Goal: Navigation & Orientation: Understand site structure

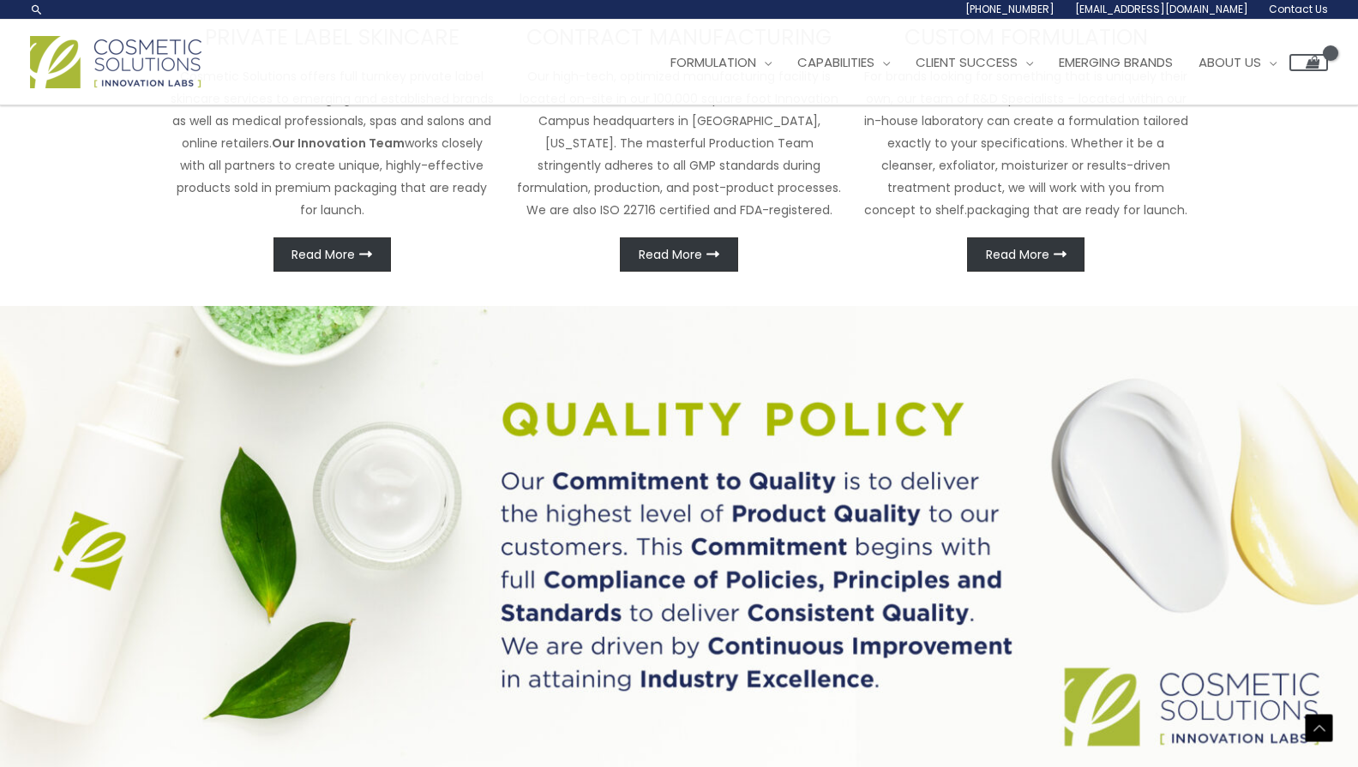
scroll to position [930, 0]
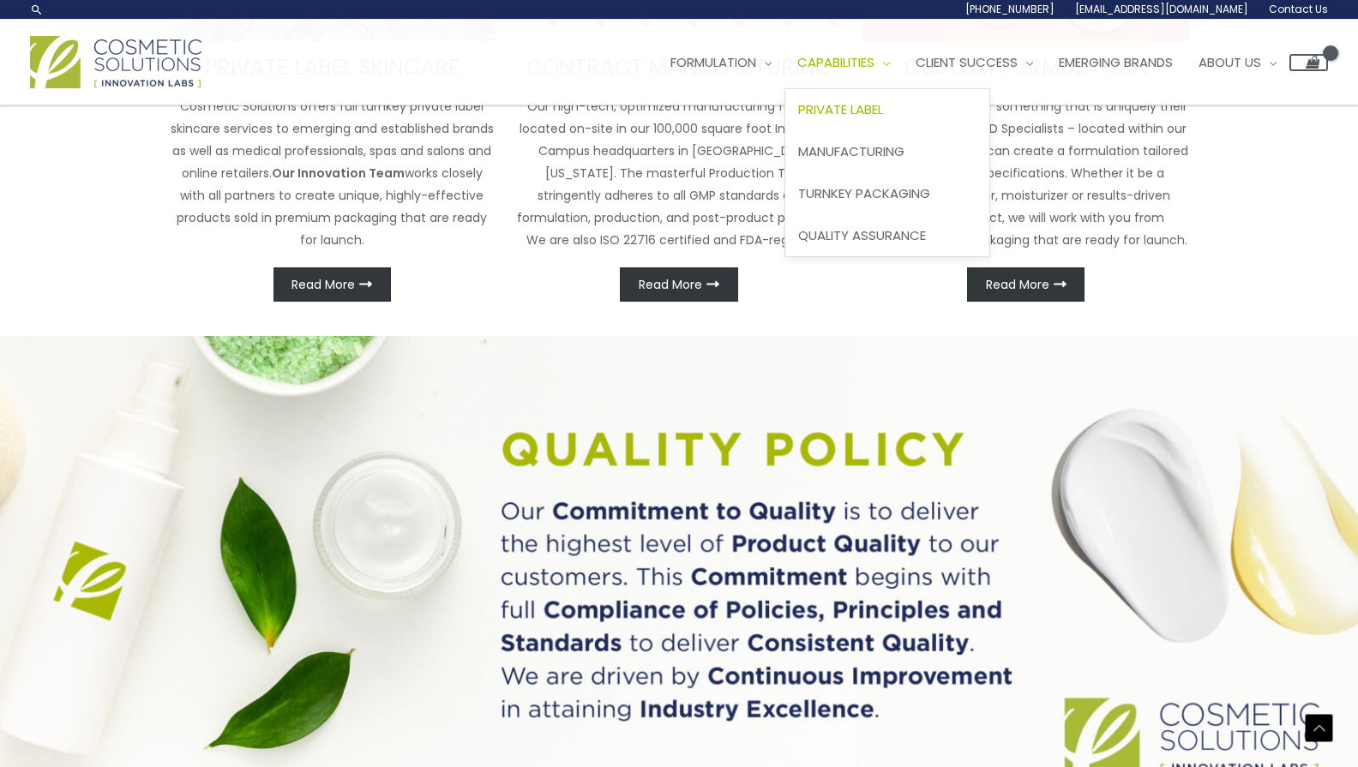
click at [875, 106] on span "Private Label" at bounding box center [840, 109] width 85 height 18
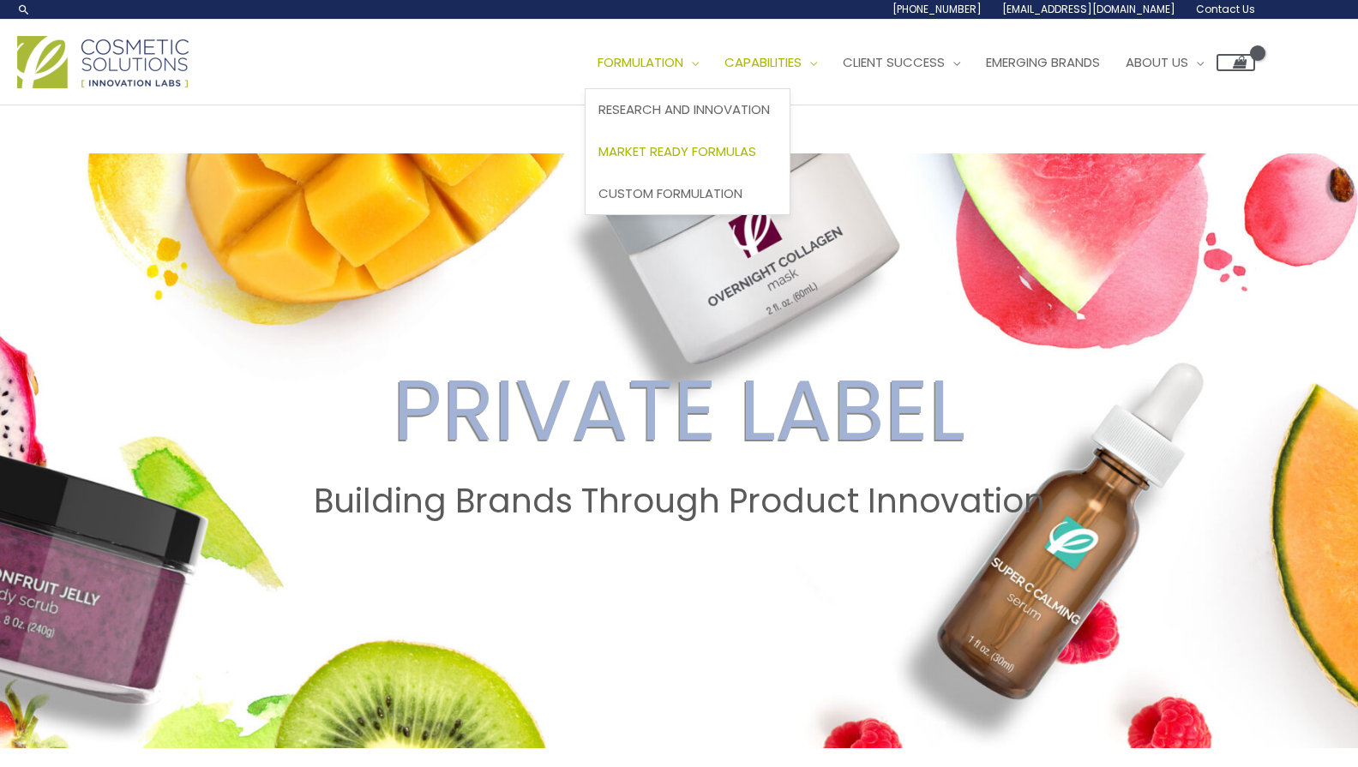
click at [699, 151] on span "Market Ready Formulas" at bounding box center [677, 151] width 158 height 18
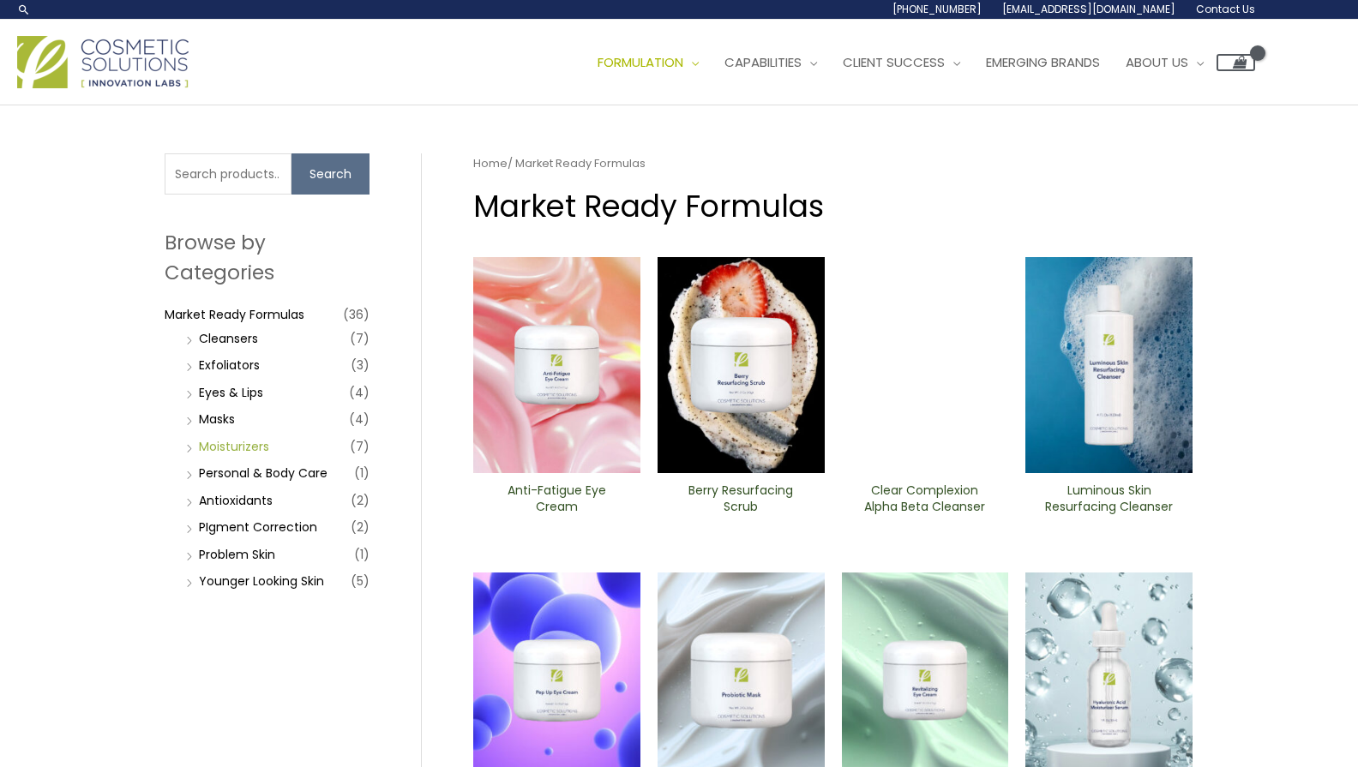
click at [226, 445] on link "Moisturizers" at bounding box center [234, 446] width 70 height 17
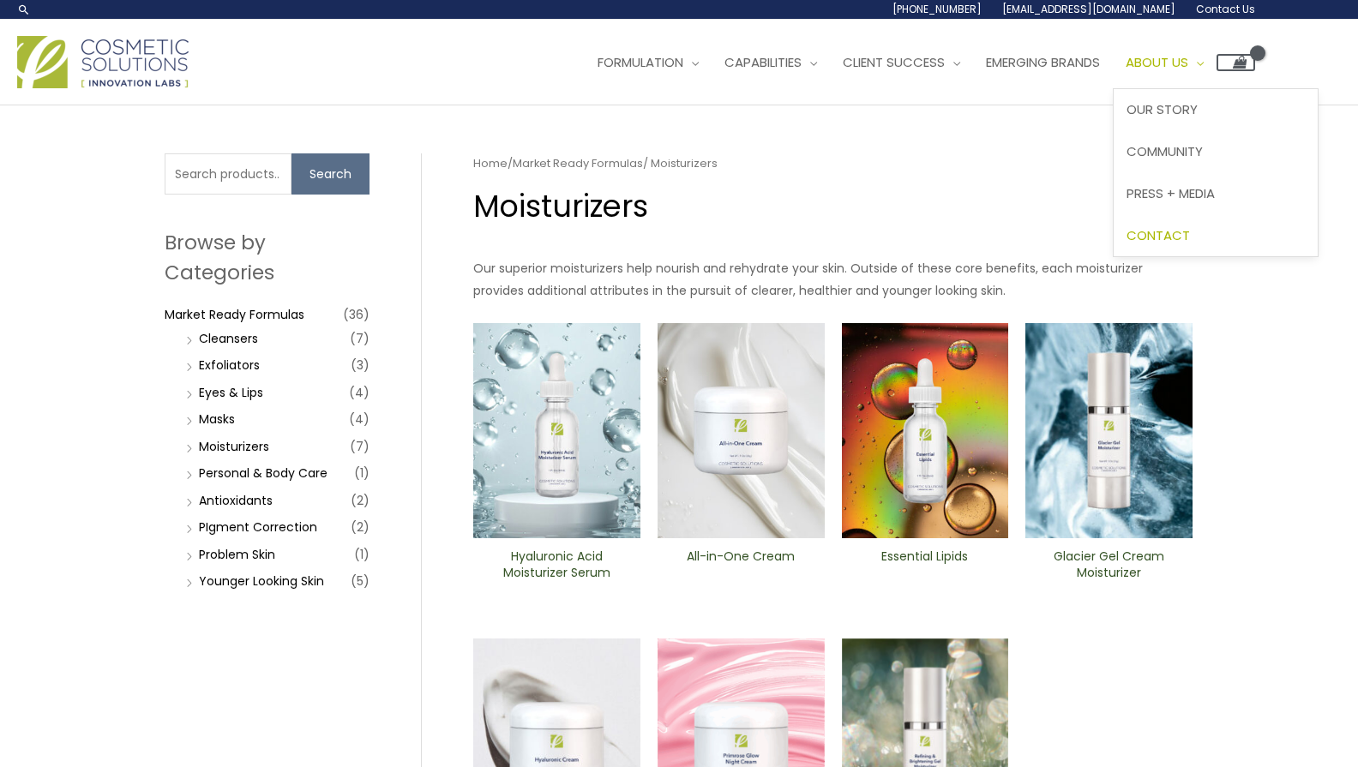
click at [1190, 228] on span "Contact" at bounding box center [1157, 235] width 63 height 18
click at [141, 54] on img at bounding box center [102, 62] width 171 height 52
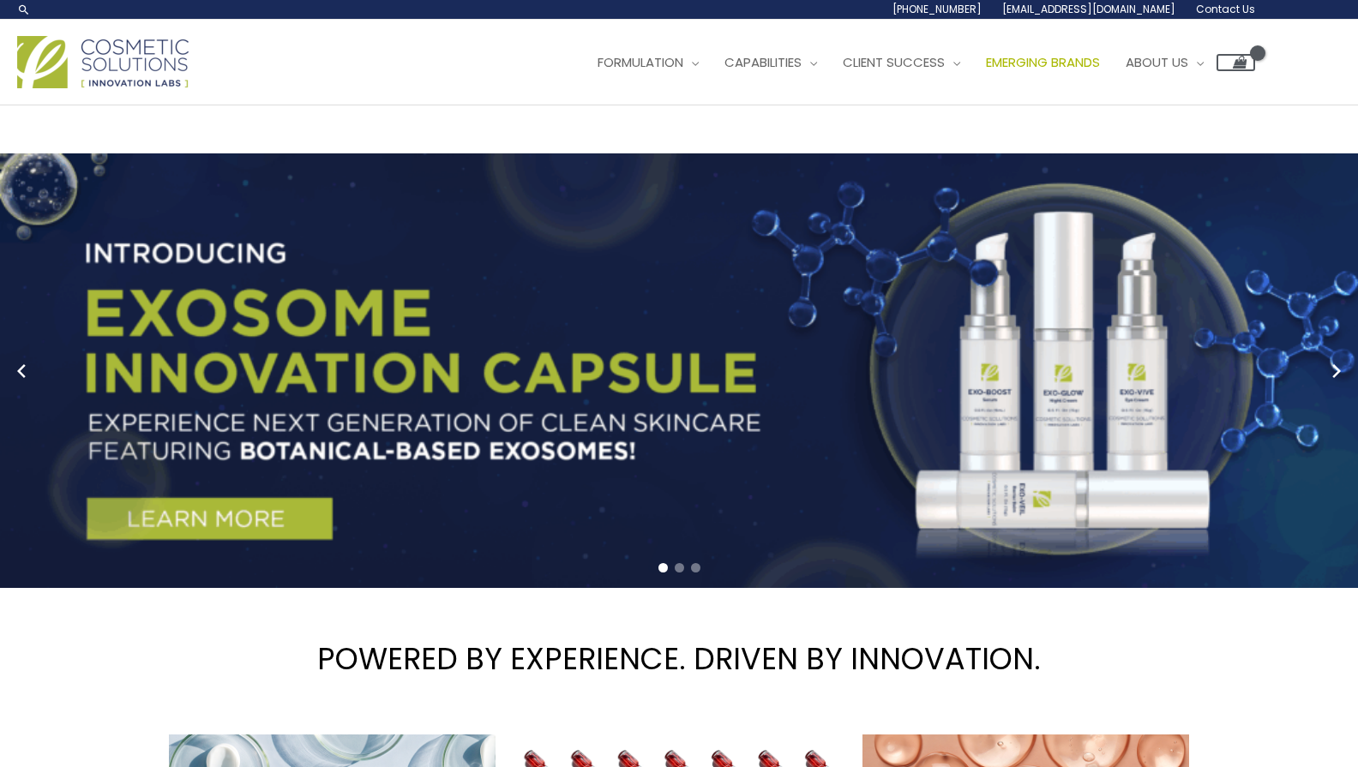
click at [1073, 66] on span "Emerging Brands" at bounding box center [1043, 62] width 114 height 18
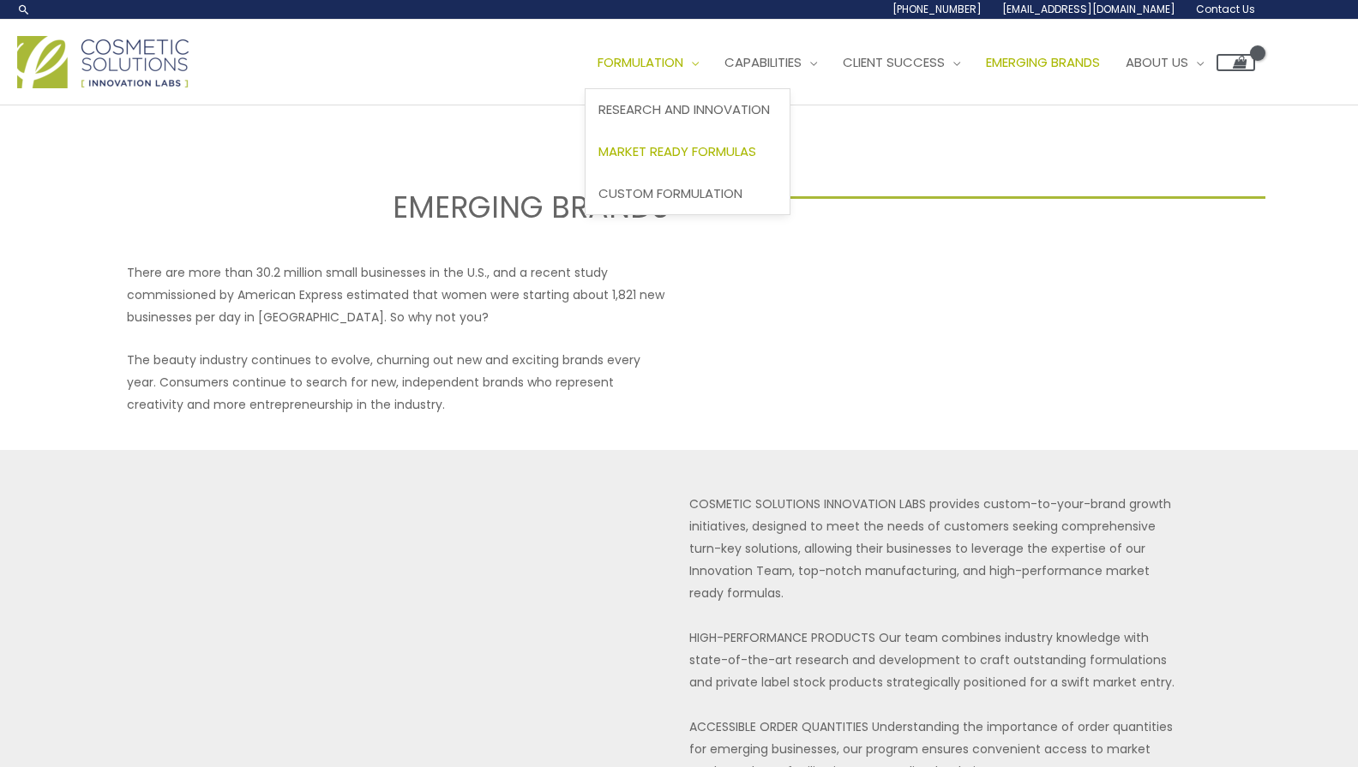
click at [690, 145] on span "Market Ready Formulas" at bounding box center [677, 151] width 158 height 18
